Goal: Check status

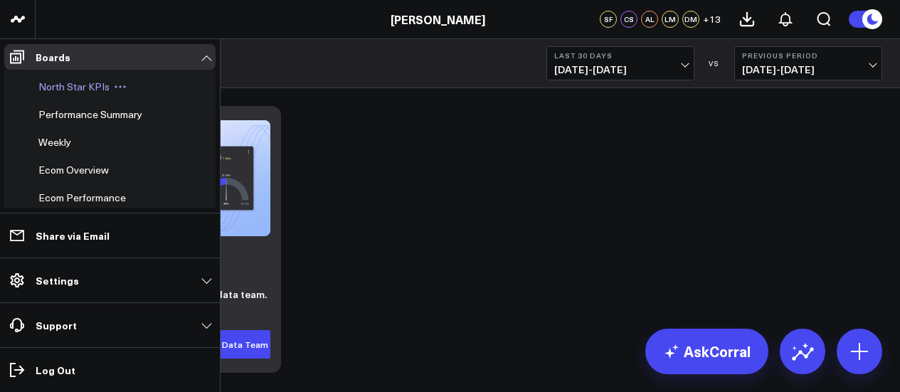
click at [74, 86] on span "North Star KPIs" at bounding box center [73, 87] width 71 height 14
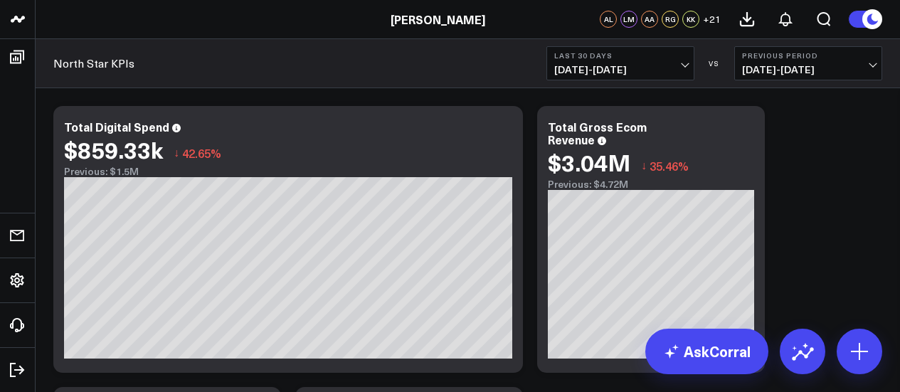
click at [809, 64] on span "[DATE] - [DATE]" at bounding box center [808, 69] width 132 height 11
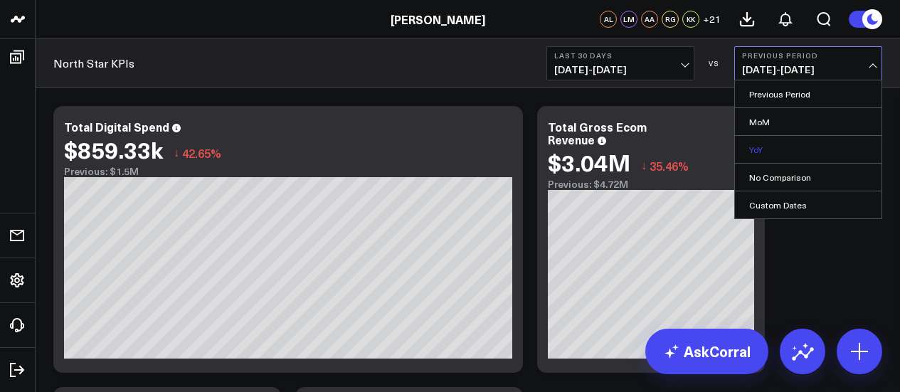
click at [819, 140] on link "YoY" at bounding box center [808, 149] width 147 height 27
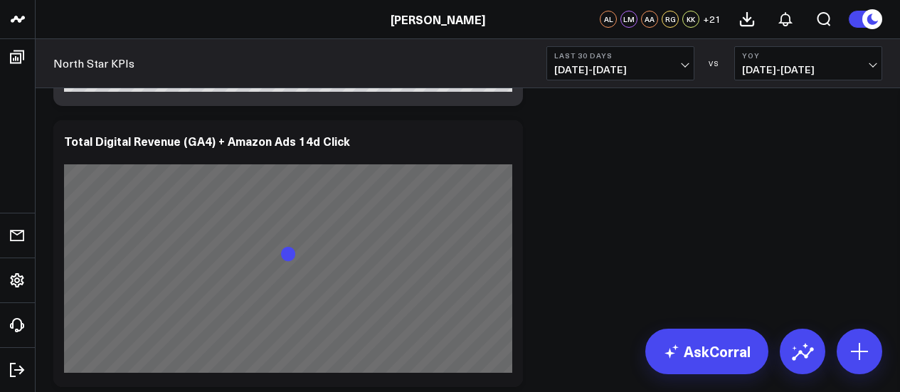
scroll to position [854, 0]
